Goal: Navigation & Orientation: Find specific page/section

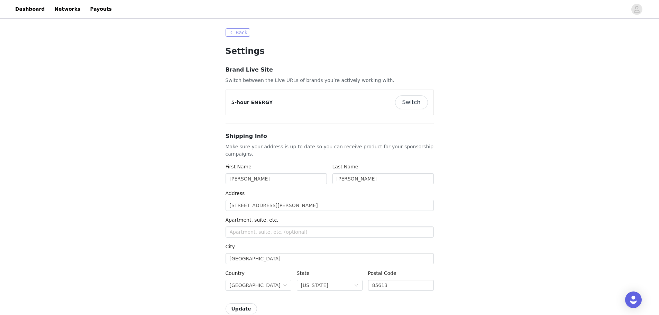
click at [239, 35] on button "Back" at bounding box center [238, 32] width 25 height 8
click at [28, 8] on link "Dashboard" at bounding box center [30, 9] width 38 height 16
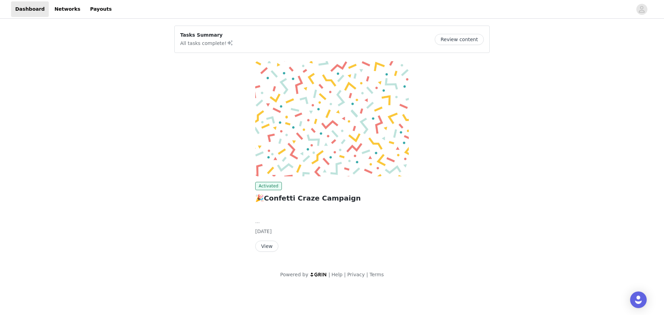
click at [271, 244] on button "View" at bounding box center [266, 246] width 23 height 11
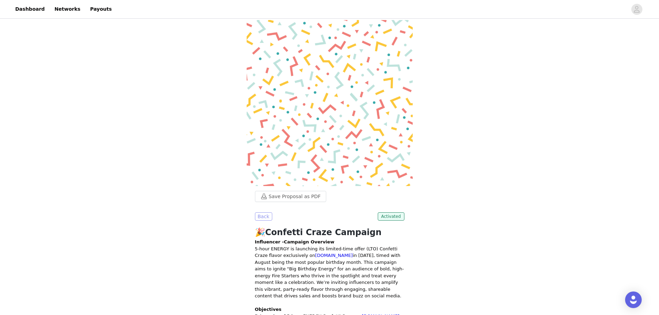
click at [255, 212] on button "Back" at bounding box center [263, 216] width 17 height 8
